Goal: Information Seeking & Learning: Learn about a topic

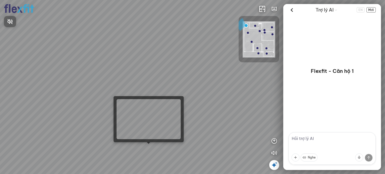
click at [147, 147] on div at bounding box center [192, 87] width 385 height 174
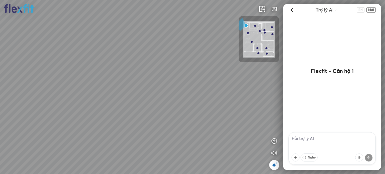
click at [151, 120] on div at bounding box center [192, 87] width 385 height 174
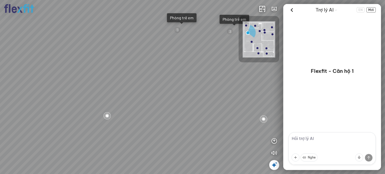
drag, startPoint x: 164, startPoint y: 97, endPoint x: 212, endPoint y: 81, distance: 50.9
click at [212, 81] on div "Ban công Phòng bếp Phòng ngủ chính Phòng trẻ em Phòng trẻ em" at bounding box center [192, 87] width 385 height 174
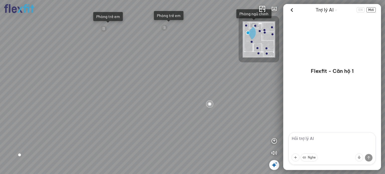
drag, startPoint x: 183, startPoint y: 104, endPoint x: 122, endPoint y: 105, distance: 60.7
click at [122, 105] on div "Ban công Phòng bếp Phòng ngủ chính Phòng trẻ em Phòng trẻ em" at bounding box center [192, 87] width 385 height 174
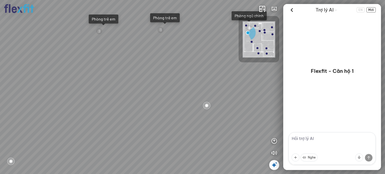
click at [119, 96] on div "Ban công Phòng bếp Phòng ngủ chính Phòng trẻ em Phòng trẻ em" at bounding box center [192, 87] width 385 height 174
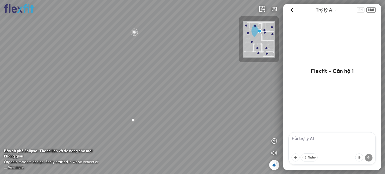
click at [85, 77] on div "Kitchen WC Master Bedroom Kidroom Kidroom" at bounding box center [192, 87] width 385 height 174
click at [217, 84] on div "Phòng bếp Nhà vệ sinh Phòng ngủ chính Phòng trẻ em Phòng trẻ em" at bounding box center [192, 87] width 385 height 174
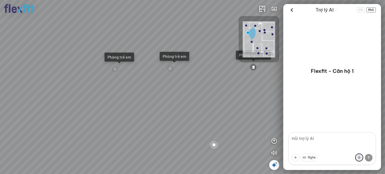
click at [361, 156] on button at bounding box center [360, 158] width 8 height 8
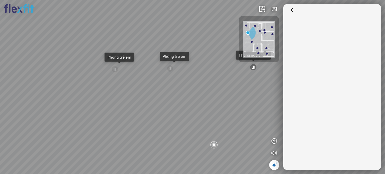
click at [275, 164] on icon at bounding box center [274, 165] width 6 height 6
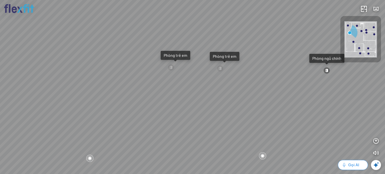
click at [346, 166] on icon "button" at bounding box center [344, 165] width 4 height 4
click at [376, 142] on icon "button" at bounding box center [376, 141] width 6 height 6
drag, startPoint x: 294, startPoint y: 105, endPoint x: 243, endPoint y: 82, distance: 55.1
click at [245, 83] on div "Ban công Phòng bếp Phòng ngủ chính Phòng trẻ em Phòng trẻ em" at bounding box center [192, 87] width 385 height 174
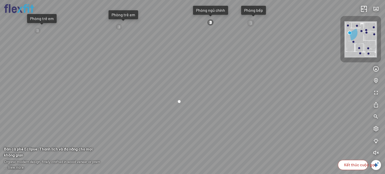
click at [345, 165] on font "Kết thúc cuộc gọi" at bounding box center [360, 165] width 32 height 5
click at [378, 165] on icon at bounding box center [376, 165] width 6 height 6
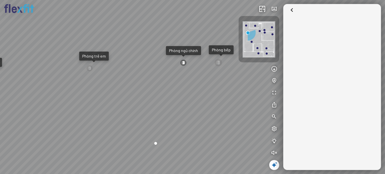
drag, startPoint x: 199, startPoint y: 83, endPoint x: 231, endPoint y: 119, distance: 47.9
click at [231, 119] on div "Ban công Phòng bếp Phòng ngủ chính Phòng trẻ em Phòng trẻ em" at bounding box center [192, 87] width 385 height 174
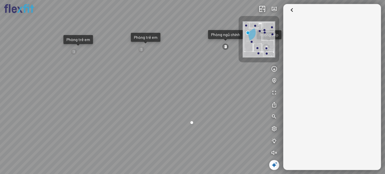
drag, startPoint x: 207, startPoint y: 106, endPoint x: 227, endPoint y: 96, distance: 22.3
click at [227, 96] on div "Ban công Phòng bếp Phòng ngủ chính Phòng trẻ em Phòng trẻ em" at bounding box center [192, 87] width 385 height 174
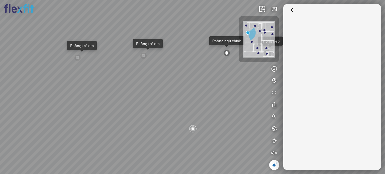
drag, startPoint x: 221, startPoint y: 108, endPoint x: 222, endPoint y: 112, distance: 4.6
click at [222, 112] on div "Ban công Phòng bếp Phòng ngủ chính Phòng trẻ em Phòng trẻ em" at bounding box center [192, 87] width 385 height 174
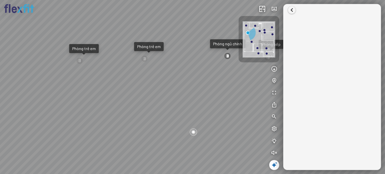
click at [289, 9] on icon at bounding box center [292, 10] width 8 height 8
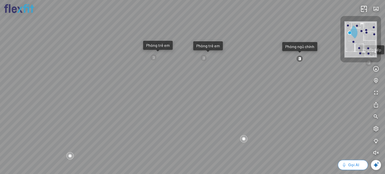
click at [375, 165] on icon at bounding box center [376, 165] width 6 height 6
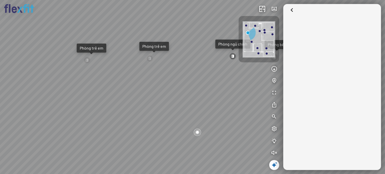
click at [299, 128] on div at bounding box center [333, 87] width 98 height 166
click at [291, 8] on icon at bounding box center [292, 10] width 8 height 8
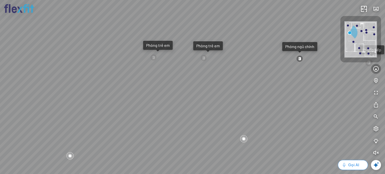
click at [378, 67] on icon "button" at bounding box center [376, 69] width 6 height 6
click at [374, 164] on icon at bounding box center [376, 165] width 6 height 6
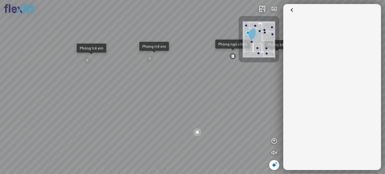
click at [333, 150] on div at bounding box center [333, 87] width 98 height 166
click at [321, 162] on div at bounding box center [333, 87] width 98 height 166
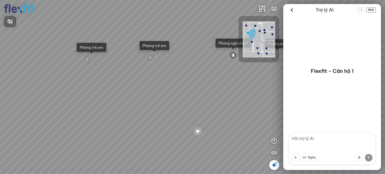
click at [313, 138] on div at bounding box center [192, 87] width 385 height 174
click at [305, 144] on textarea at bounding box center [332, 148] width 87 height 33
type textarea "nhà này thi công nội thất tổng hết bao nhiêu tiền"
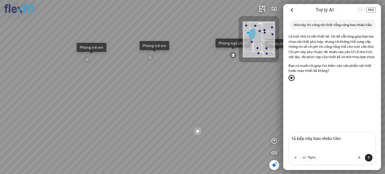
type textarea "tủ bếp này bao nhiêu tiền"
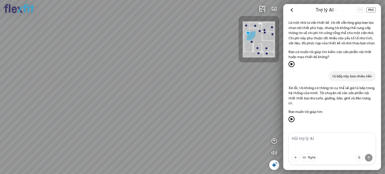
drag, startPoint x: 254, startPoint y: 90, endPoint x: 186, endPoint y: 105, distance: 69.6
click at [186, 105] on div "Ban công Phòng bếp Phòng ngủ chính Phòng trẻ em Phòng trẻ em" at bounding box center [192, 87] width 385 height 174
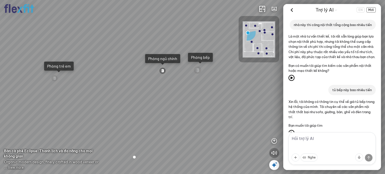
click at [276, 155] on icon "button" at bounding box center [274, 153] width 6 height 6
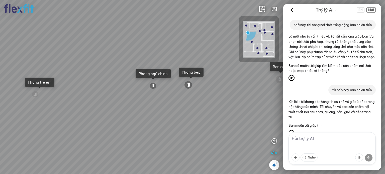
drag, startPoint x: 201, startPoint y: 98, endPoint x: 192, endPoint y: 113, distance: 16.9
click at [192, 113] on div "Ban công Phòng bếp Phòng ngủ chính Phòng trẻ em Phòng trẻ em" at bounding box center [192, 87] width 385 height 174
drag, startPoint x: 165, startPoint y: 78, endPoint x: 242, endPoint y: 61, distance: 79.2
click at [248, 58] on div "Ban công Phòng bếp Phòng ngủ chính Phòng trẻ em Phòng trẻ em INFO: krpano 1.20.…" at bounding box center [192, 87] width 385 height 174
drag, startPoint x: 143, startPoint y: 90, endPoint x: 206, endPoint y: 69, distance: 67.2
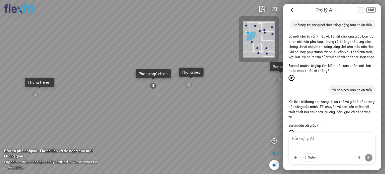
click at [206, 69] on div "Ban công Phòng bếp Phòng ngủ chính Phòng trẻ em Phòng trẻ em" at bounding box center [192, 87] width 385 height 174
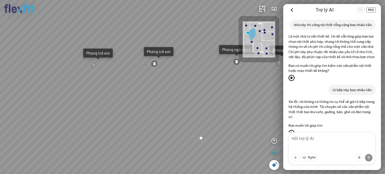
click at [235, 88] on div "Ban công Phòng bếp Phòng ngủ chính Phòng trẻ em Phòng trẻ em" at bounding box center [192, 87] width 385 height 174
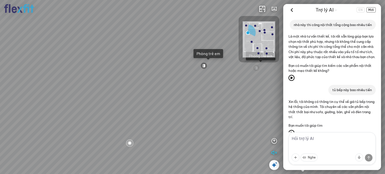
drag, startPoint x: 133, startPoint y: 96, endPoint x: 188, endPoint y: 70, distance: 60.9
click at [188, 69] on div "Ban công Phòng bếp Phòng ngủ chính Phòng trẻ em Phòng trẻ em" at bounding box center [192, 87] width 385 height 174
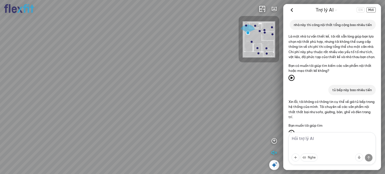
drag, startPoint x: 184, startPoint y: 47, endPoint x: 211, endPoint y: 125, distance: 82.2
click at [216, 129] on div "Ban công Phòng bếp Phòng ngủ chính Phòng trẻ em Phòng trẻ em" at bounding box center [192, 87] width 385 height 174
drag, startPoint x: 163, startPoint y: 120, endPoint x: 234, endPoint y: 80, distance: 81.8
click at [234, 80] on div "Ban công Phòng bếp Phòng ngủ chính Phòng trẻ em Phòng trẻ em" at bounding box center [192, 87] width 385 height 174
drag, startPoint x: 228, startPoint y: 83, endPoint x: 228, endPoint y: 94, distance: 11.0
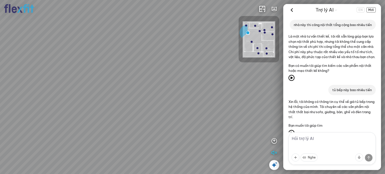
click at [228, 94] on div "Ban công Phòng bếp Phòng ngủ chính Phòng trẻ em Phòng trẻ em" at bounding box center [192, 87] width 385 height 174
drag, startPoint x: 219, startPoint y: 60, endPoint x: 245, endPoint y: 106, distance: 52.7
click at [245, 106] on div "Ban công Phòng bếp Phòng ngủ chính Phòng trẻ em Phòng trẻ em" at bounding box center [192, 87] width 385 height 174
drag, startPoint x: 205, startPoint y: 98, endPoint x: 221, endPoint y: 104, distance: 15.9
click at [221, 104] on div "Ban công Phòng bếp Phòng ngủ chính Phòng trẻ em Phòng trẻ em" at bounding box center [192, 87] width 385 height 174
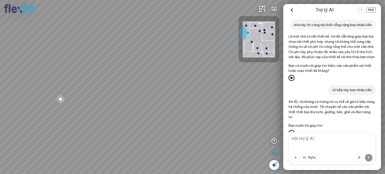
drag, startPoint x: 252, startPoint y: 92, endPoint x: 180, endPoint y: 46, distance: 85.1
click at [181, 46] on div "Ban công Phòng bếp Phòng ngủ chính Phòng trẻ em Phòng trẻ em" at bounding box center [192, 87] width 385 height 174
drag, startPoint x: 223, startPoint y: 73, endPoint x: 142, endPoint y: 83, distance: 82.2
click at [142, 83] on div "Ban công Phòng bếp Phòng ngủ chính Phòng trẻ em Phòng trẻ em" at bounding box center [192, 87] width 385 height 174
drag, startPoint x: 97, startPoint y: 65, endPoint x: 87, endPoint y: 67, distance: 10.2
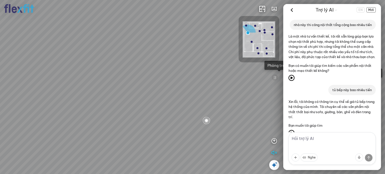
click at [90, 65] on div "Ban công Phòng bếp Phòng ngủ chính Phòng trẻ em Phòng trẻ em" at bounding box center [192, 87] width 385 height 174
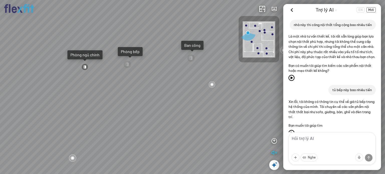
drag, startPoint x: 202, startPoint y: 71, endPoint x: 184, endPoint y: 85, distance: 22.8
click at [184, 85] on div "Ban công Phòng bếp Phòng ngủ chính Phòng trẻ em Phòng trẻ em" at bounding box center [192, 87] width 385 height 174
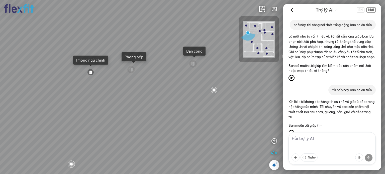
click at [134, 54] on div "Phòng bếp" at bounding box center [134, 56] width 25 height 9
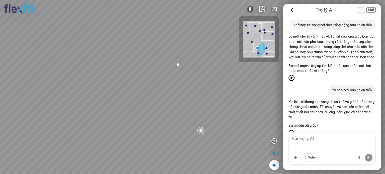
drag, startPoint x: 161, startPoint y: 108, endPoint x: 176, endPoint y: 105, distance: 15.4
click at [176, 105] on div at bounding box center [192, 87] width 385 height 174
click at [312, 140] on textarea at bounding box center [332, 148] width 87 height 33
type textarea "mở cánh tủ bếp"
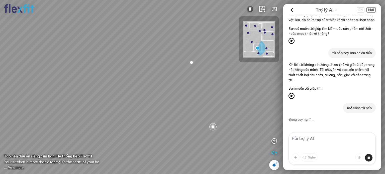
scroll to position [84, 0]
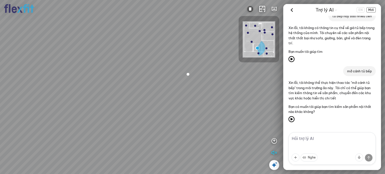
drag, startPoint x: 231, startPoint y: 94, endPoint x: 229, endPoint y: 105, distance: 11.2
click at [229, 105] on div at bounding box center [192, 87] width 385 height 174
drag, startPoint x: 237, startPoint y: 115, endPoint x: 242, endPoint y: 100, distance: 16.2
click at [242, 100] on div at bounding box center [192, 87] width 385 height 174
click at [217, 123] on div at bounding box center [216, 120] width 9 height 9
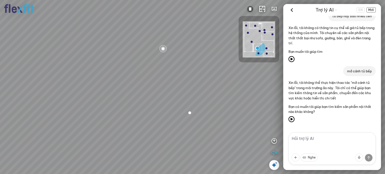
drag, startPoint x: 175, startPoint y: 98, endPoint x: 210, endPoint y: 132, distance: 48.8
click at [210, 132] on div at bounding box center [192, 87] width 385 height 174
click at [178, 60] on div at bounding box center [178, 61] width 9 height 9
drag, startPoint x: 198, startPoint y: 147, endPoint x: 218, endPoint y: 98, distance: 52.9
click at [218, 98] on div at bounding box center [192, 87] width 385 height 174
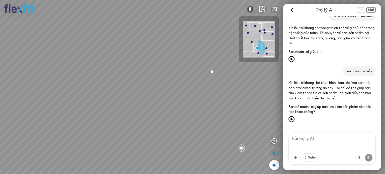
drag, startPoint x: 215, startPoint y: 103, endPoint x: 240, endPoint y: 140, distance: 44.8
click at [240, 140] on div at bounding box center [192, 87] width 385 height 174
drag, startPoint x: 248, startPoint y: 120, endPoint x: 180, endPoint y: 87, distance: 76.3
click at [180, 87] on div at bounding box center [192, 87] width 385 height 174
drag, startPoint x: 145, startPoint y: 144, endPoint x: 173, endPoint y: 152, distance: 29.6
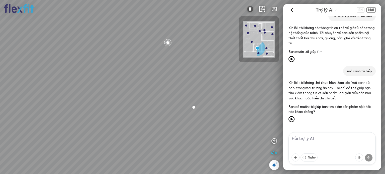
click at [173, 152] on div at bounding box center [192, 87] width 385 height 174
drag, startPoint x: 206, startPoint y: 140, endPoint x: 188, endPoint y: 144, distance: 18.4
click at [188, 144] on div at bounding box center [192, 87] width 385 height 174
drag, startPoint x: 196, startPoint y: 114, endPoint x: 223, endPoint y: 151, distance: 46.0
click at [223, 151] on div at bounding box center [192, 87] width 385 height 174
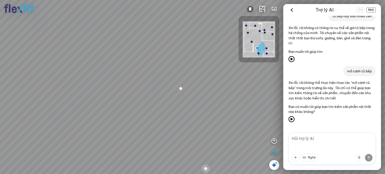
drag, startPoint x: 211, startPoint y: 132, endPoint x: 167, endPoint y: 98, distance: 55.7
click at [170, 100] on div at bounding box center [192, 87] width 385 height 174
drag, startPoint x: 183, startPoint y: 135, endPoint x: 180, endPoint y: 146, distance: 10.5
click at [180, 146] on div at bounding box center [192, 87] width 385 height 174
drag, startPoint x: 220, startPoint y: 139, endPoint x: 45, endPoint y: 104, distance: 177.6
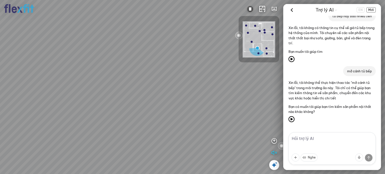
click at [52, 104] on div at bounding box center [192, 87] width 385 height 174
drag, startPoint x: 153, startPoint y: 107, endPoint x: 208, endPoint y: 109, distance: 56.0
click at [208, 111] on div at bounding box center [192, 87] width 385 height 174
drag, startPoint x: 111, startPoint y: 112, endPoint x: 159, endPoint y: 105, distance: 48.5
click at [159, 103] on div at bounding box center [192, 87] width 385 height 174
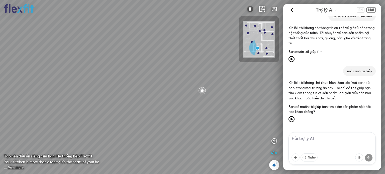
click at [203, 90] on div at bounding box center [202, 91] width 9 height 9
drag, startPoint x: 157, startPoint y: 61, endPoint x: 188, endPoint y: 96, distance: 46.4
click at [188, 96] on div at bounding box center [192, 87] width 385 height 174
drag, startPoint x: 179, startPoint y: 86, endPoint x: 194, endPoint y: 96, distance: 18.6
click at [194, 96] on div at bounding box center [192, 87] width 385 height 174
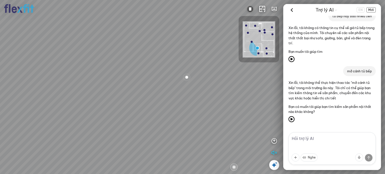
click at [186, 76] on div at bounding box center [187, 77] width 9 height 9
drag, startPoint x: 81, startPoint y: 125, endPoint x: 205, endPoint y: 51, distance: 143.9
click at [205, 51] on div at bounding box center [192, 87] width 385 height 174
drag, startPoint x: 161, startPoint y: 79, endPoint x: 195, endPoint y: 89, distance: 34.9
click at [185, 89] on div at bounding box center [192, 87] width 385 height 174
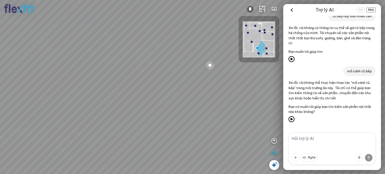
drag, startPoint x: 163, startPoint y: 81, endPoint x: 185, endPoint y: 101, distance: 29.3
click at [179, 97] on div at bounding box center [192, 87] width 385 height 174
